Goal: Find specific page/section: Find specific page/section

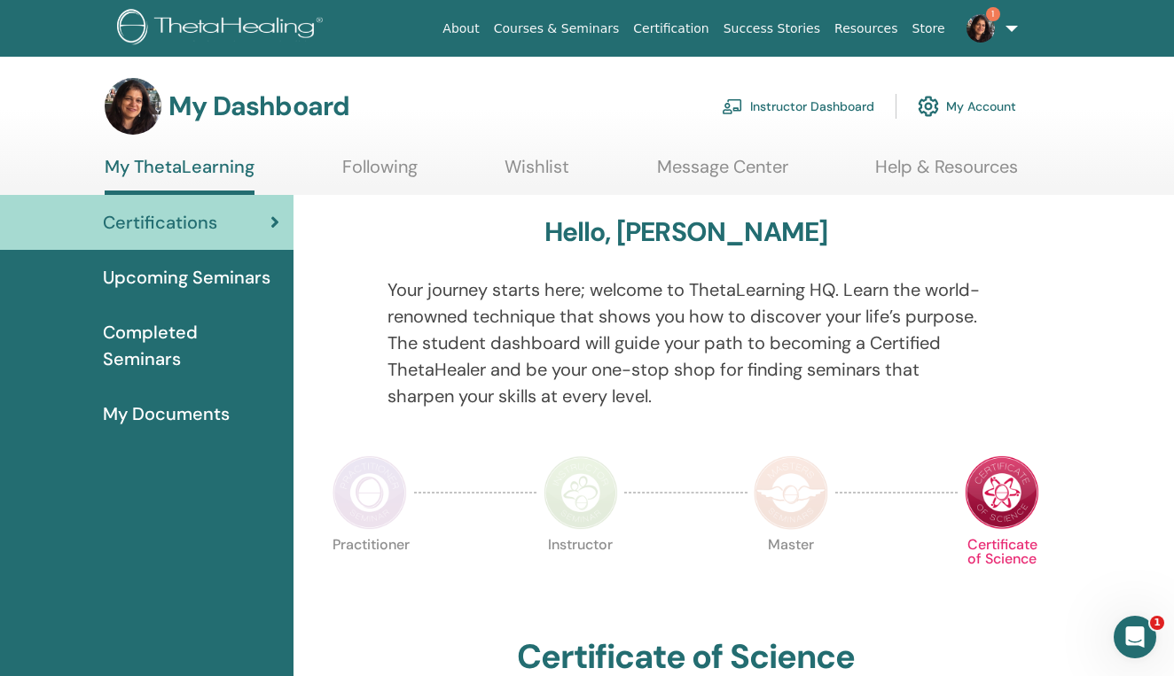
click at [805, 108] on link "Instructor Dashboard" at bounding box center [798, 106] width 152 height 39
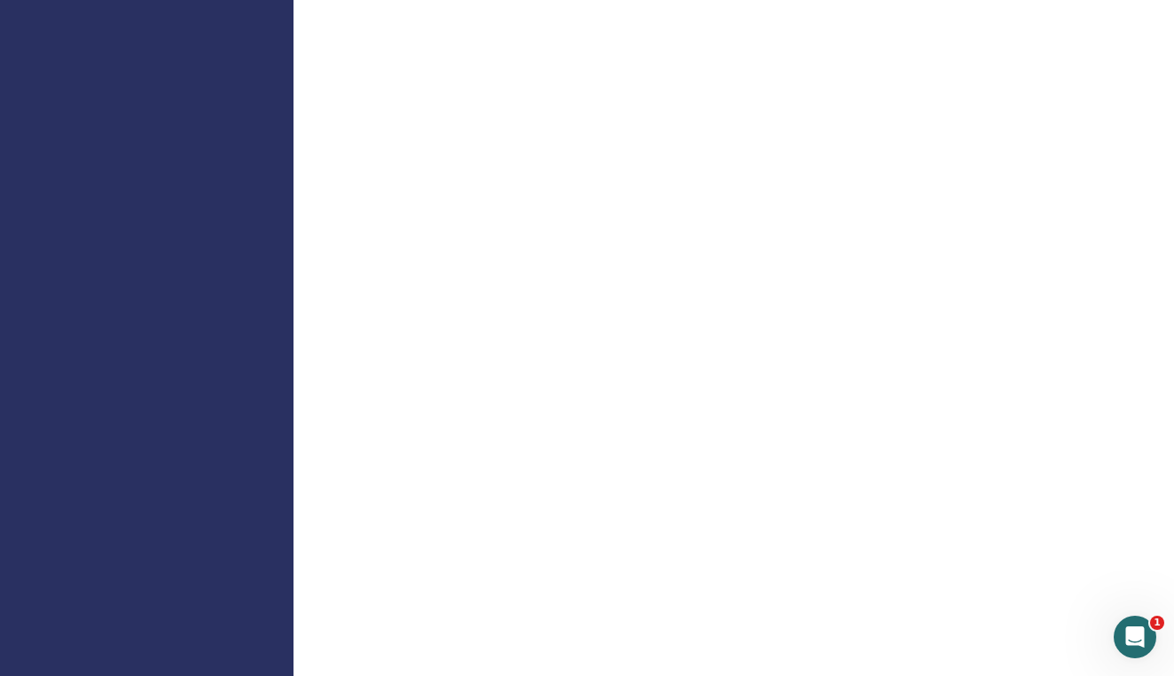
scroll to position [765, 0]
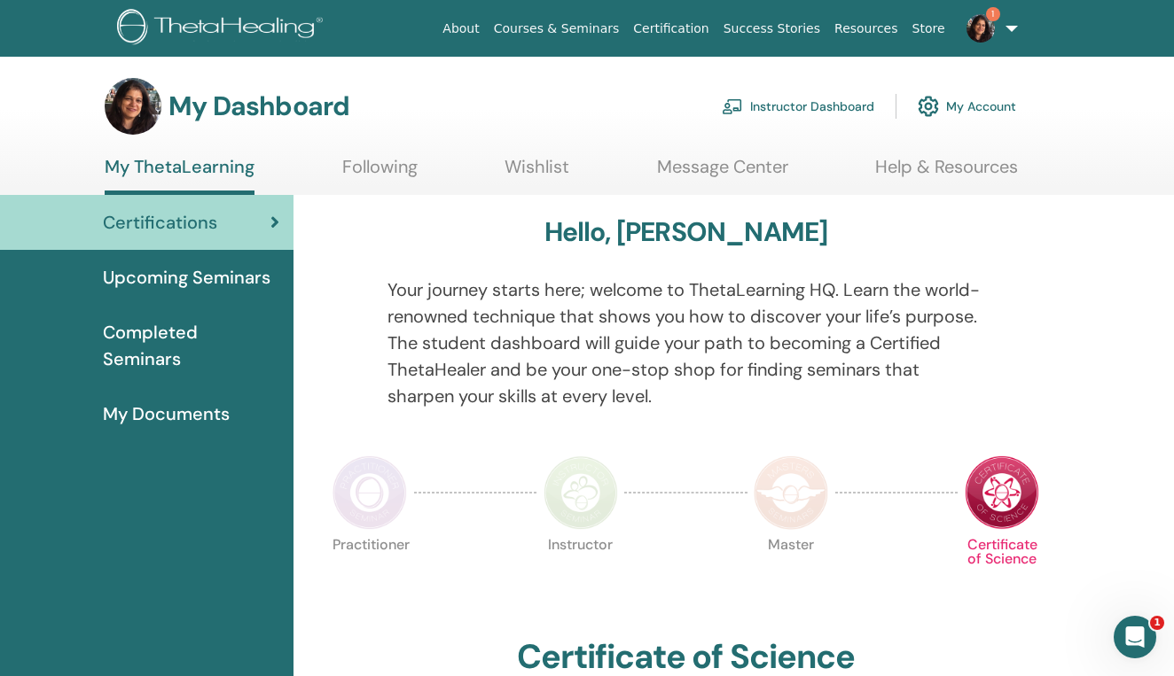
click at [776, 106] on link "Instructor Dashboard" at bounding box center [798, 106] width 152 height 39
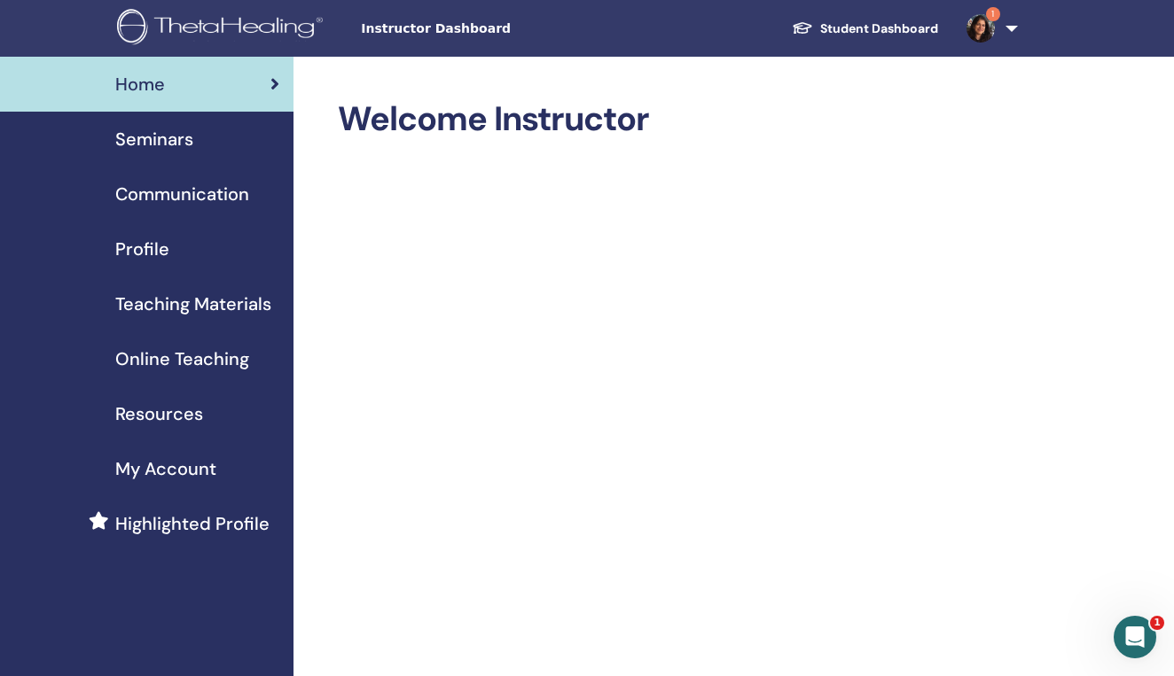
click at [184, 305] on span "Teaching Materials" at bounding box center [193, 304] width 156 height 27
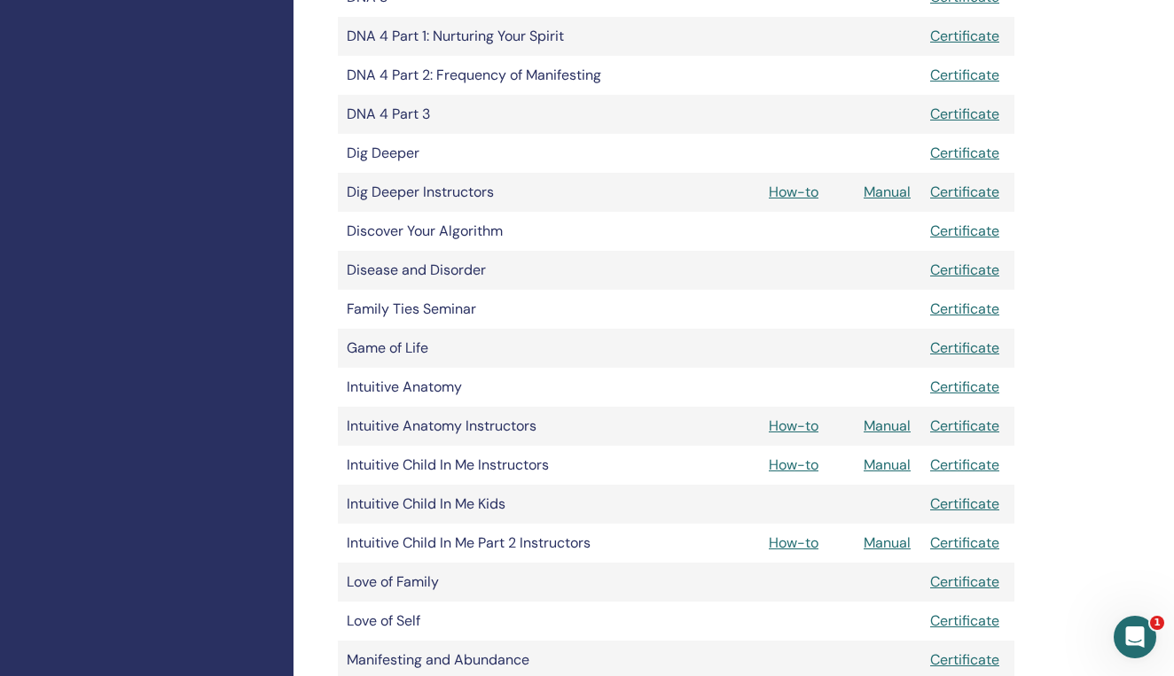
scroll to position [708, 0]
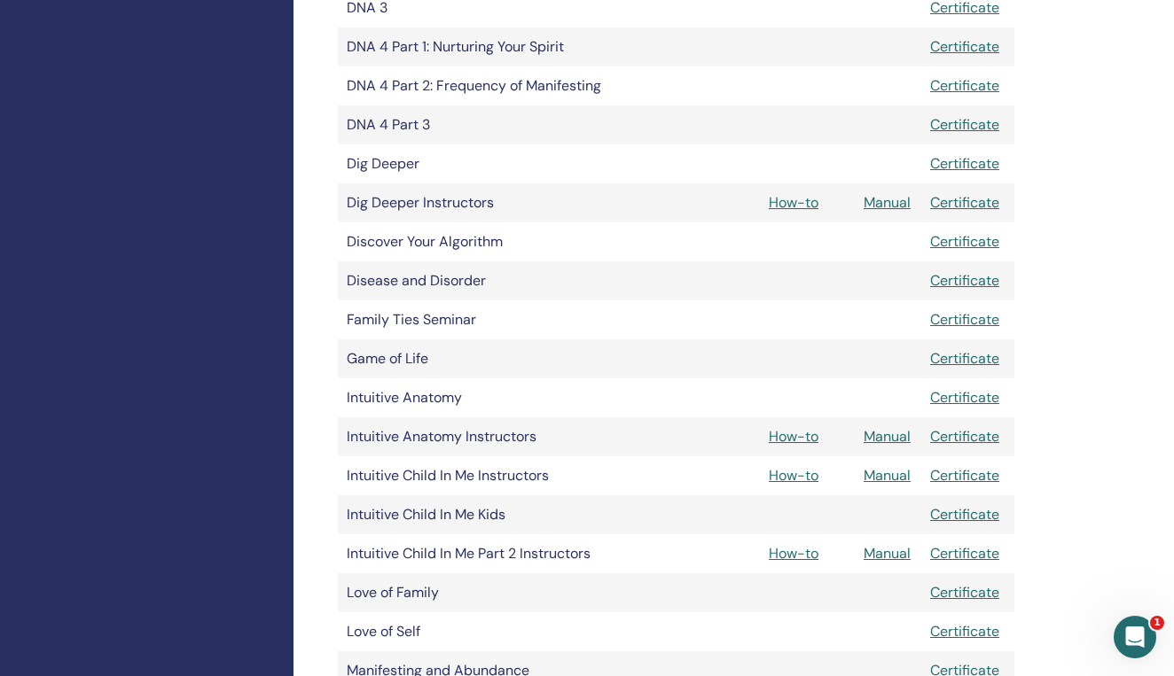
click at [790, 205] on link "How-to" at bounding box center [794, 202] width 50 height 19
